Goal: Find contact information: Find contact information

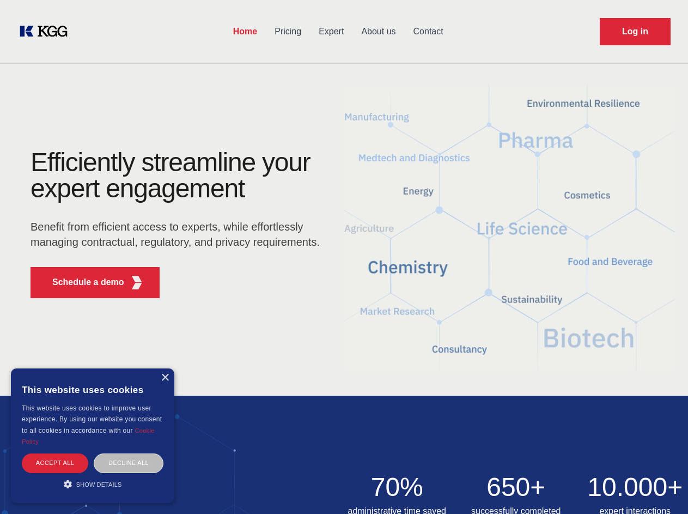
click at [344, 257] on div "Efficiently streamline your expert engagement Benefit from efficient access to …" at bounding box center [178, 228] width 331 height 158
click at [82, 282] on p "Schedule a demo" at bounding box center [88, 282] width 72 height 13
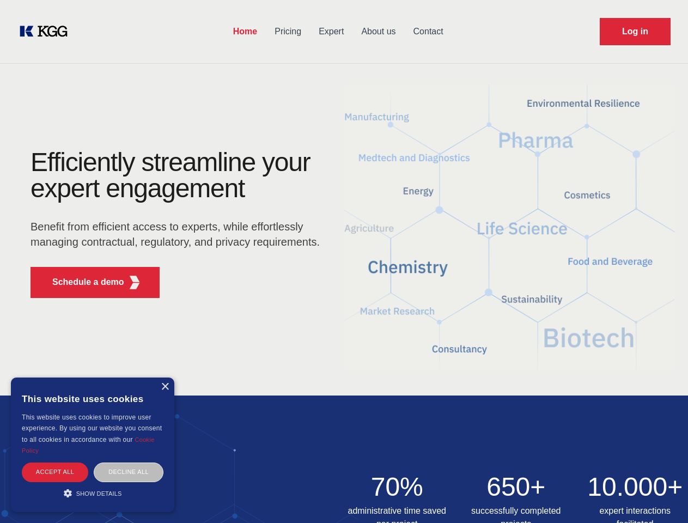
click at [165, 378] on div "× This website uses cookies This website uses cookies to improve user experienc…" at bounding box center [93, 445] width 164 height 135
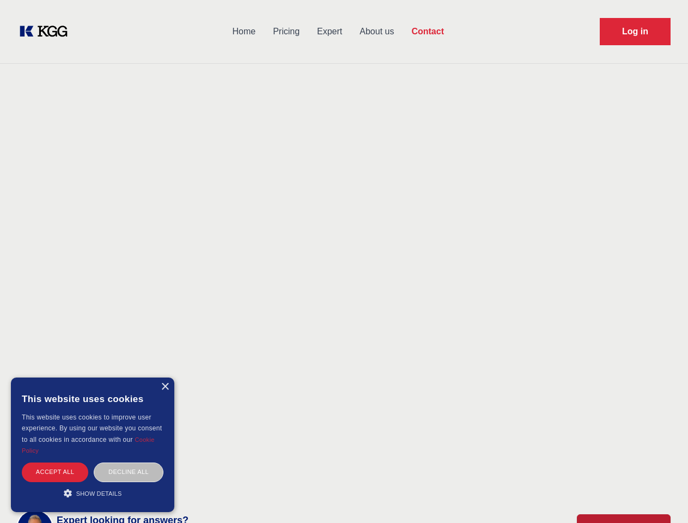
click at [55, 463] on div "Accept all" at bounding box center [55, 472] width 66 height 19
click at [129, 463] on div "Contact Information We would love to hear from you. Postal address [PERSON_NAME…" at bounding box center [153, 324] width 244 height 331
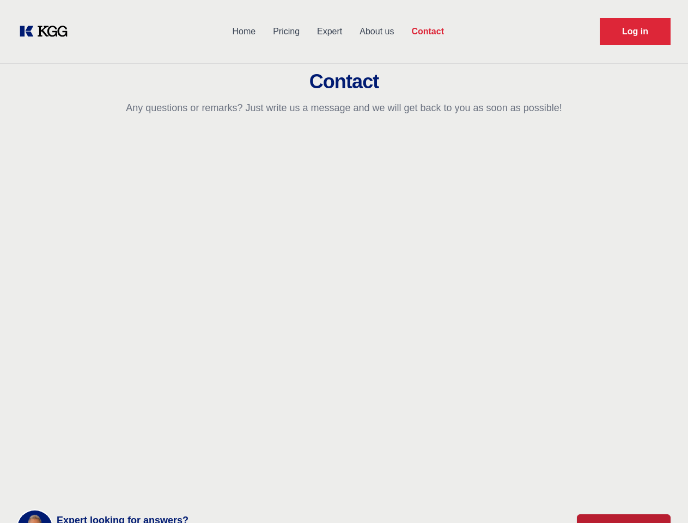
click at [93, 484] on main "Contact Any questions or remarks? Just write us a message and we will get back …" at bounding box center [344, 283] width 688 height 567
